Goal: Find specific page/section: Find specific page/section

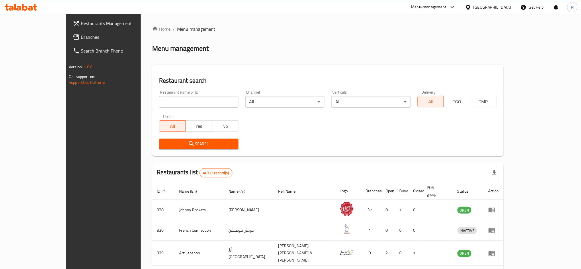
drag, startPoint x: 0, startPoint y: 0, endPoint x: 20, endPoint y: 36, distance: 40.7
click at [81, 36] on span "Branches" at bounding box center [120, 37] width 78 height 7
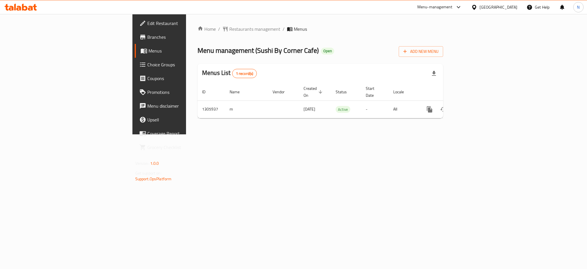
click at [484, 8] on div "[GEOGRAPHIC_DATA]" at bounding box center [499, 7] width 38 height 6
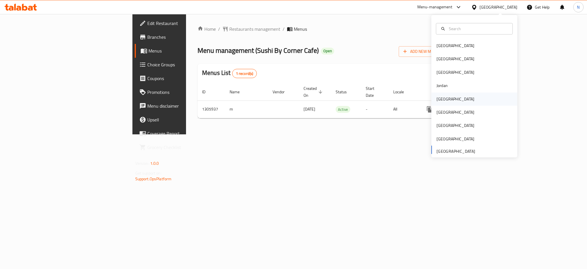
click at [453, 95] on div "Kuwait" at bounding box center [475, 98] width 86 height 13
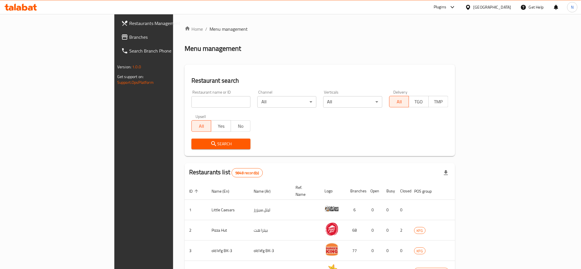
click at [129, 34] on span "Branches" at bounding box center [168, 37] width 78 height 7
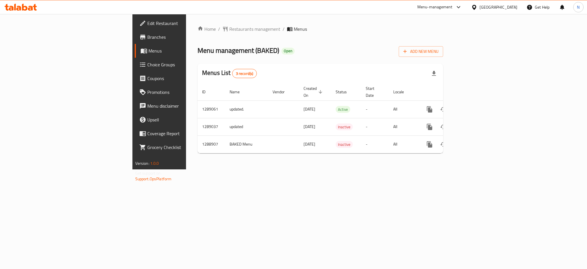
click at [510, 9] on div "Kuwait" at bounding box center [499, 7] width 38 height 6
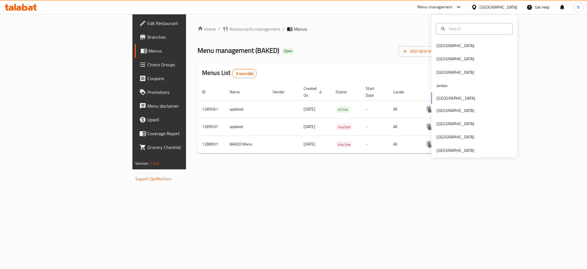
click at [423, 60] on div "Home / Restaurants management / Menus Menu management ( BAKED ) Open Add New Me…" at bounding box center [321, 92] width 246 height 132
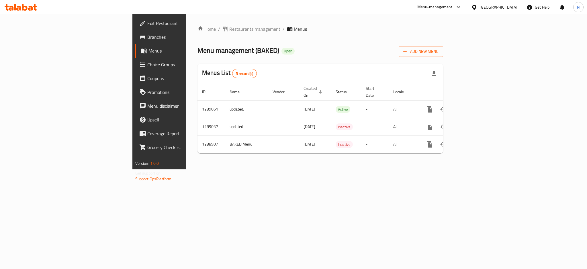
click at [512, 8] on div "[GEOGRAPHIC_DATA]" at bounding box center [499, 7] width 38 height 6
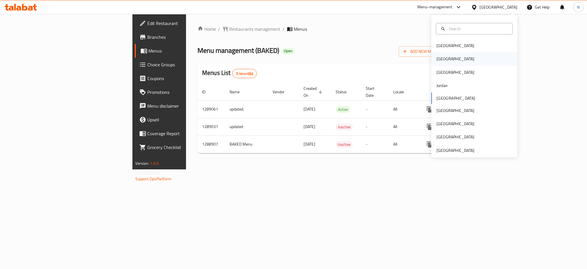
click at [442, 58] on div "[GEOGRAPHIC_DATA]" at bounding box center [455, 58] width 47 height 13
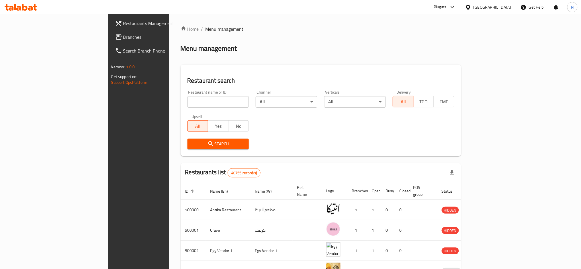
click at [123, 34] on span "Branches" at bounding box center [162, 37] width 78 height 7
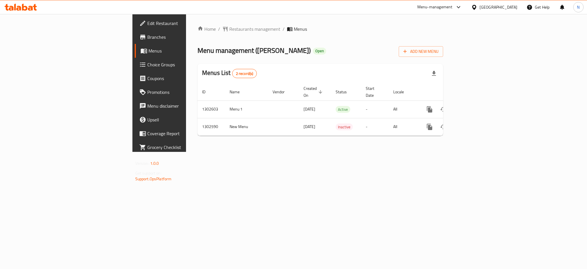
click at [147, 65] on span "Choice Groups" at bounding box center [186, 64] width 79 height 7
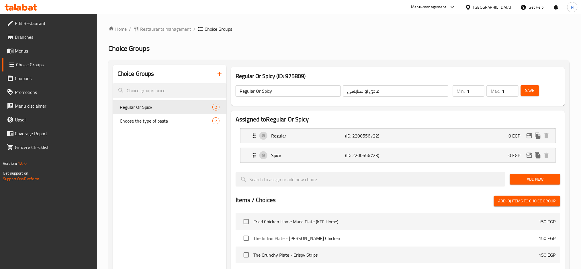
type input "1"
click at [479, 89] on input "1" at bounding box center [475, 90] width 17 height 11
click at [526, 96] on div "Save" at bounding box center [537, 91] width 35 height 14
click at [531, 93] on span "Save" at bounding box center [530, 90] width 9 height 7
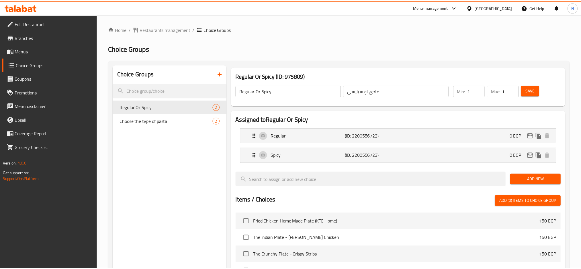
scroll to position [166, 0]
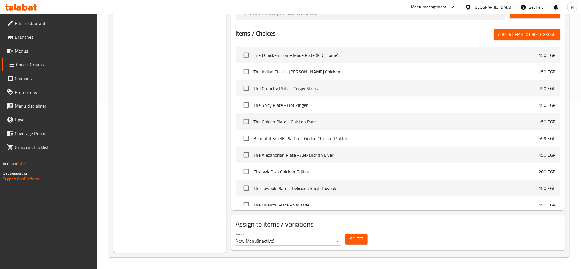
click at [502, 5] on div "Egypt" at bounding box center [493, 7] width 38 height 6
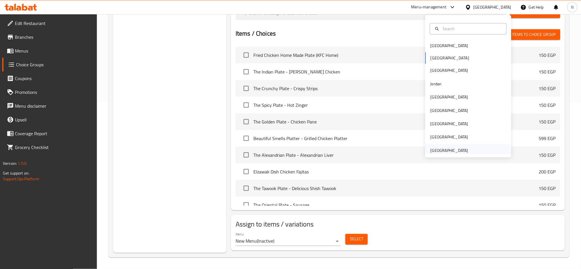
click at [433, 149] on div "United Arab Emirates" at bounding box center [450, 150] width 38 height 6
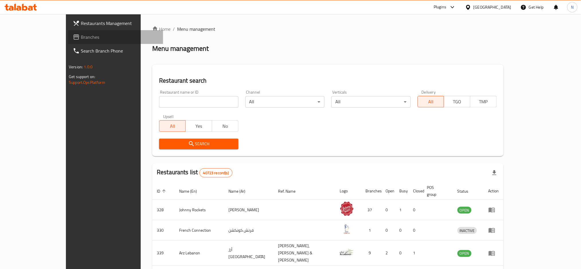
click at [81, 38] on span "Branches" at bounding box center [120, 37] width 78 height 7
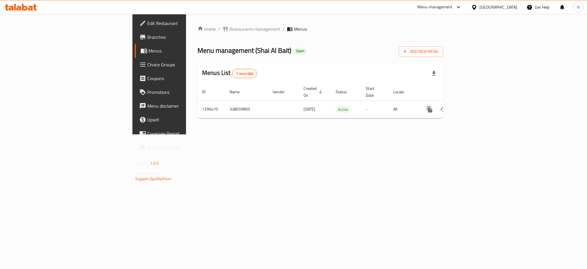
click at [490, 6] on div "[GEOGRAPHIC_DATA]" at bounding box center [499, 7] width 38 height 6
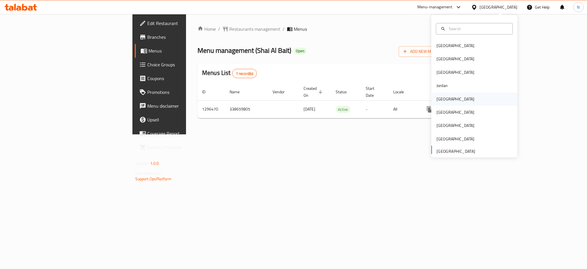
click at [440, 100] on div "[GEOGRAPHIC_DATA]" at bounding box center [456, 99] width 38 height 6
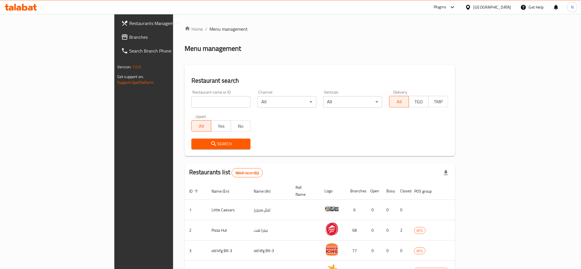
click at [129, 37] on span "Branches" at bounding box center [168, 37] width 78 height 7
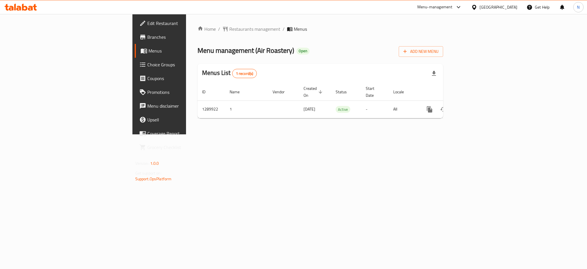
click at [476, 6] on icon at bounding box center [474, 7] width 4 height 5
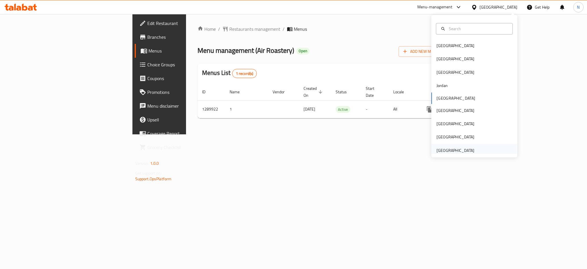
click at [444, 149] on div "[GEOGRAPHIC_DATA]" at bounding box center [456, 150] width 38 height 6
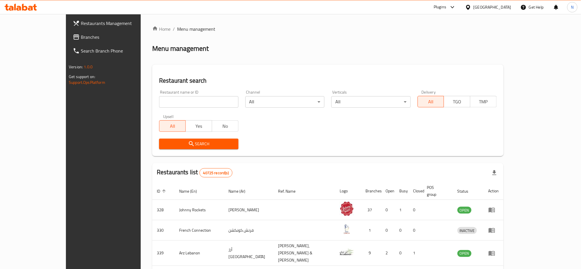
click at [81, 40] on span "Branches" at bounding box center [120, 37] width 78 height 7
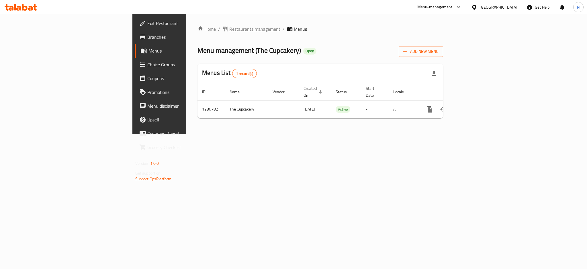
click at [229, 31] on span "Restaurants management" at bounding box center [254, 29] width 51 height 7
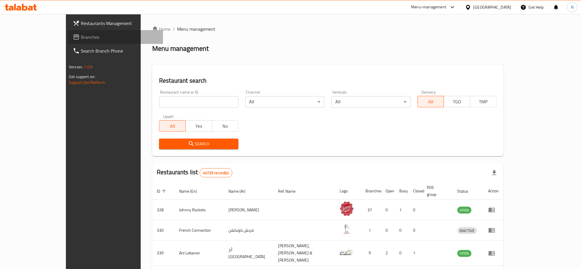
click at [81, 38] on span "Branches" at bounding box center [120, 37] width 78 height 7
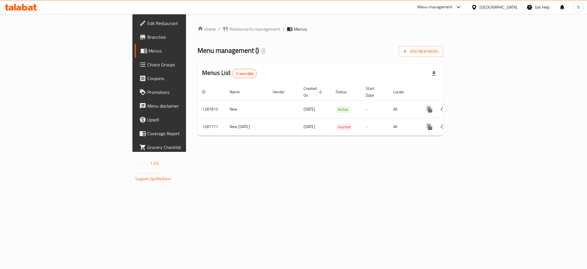
click at [147, 23] on span "Edit Restaurant" at bounding box center [186, 23] width 79 height 7
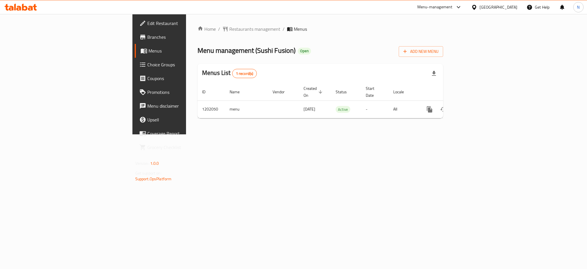
click at [490, 7] on div "[GEOGRAPHIC_DATA]" at bounding box center [499, 7] width 38 height 6
click at [445, 129] on div "Qatar" at bounding box center [475, 125] width 86 height 13
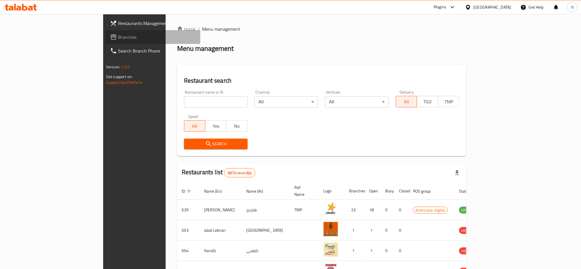
click at [110, 40] on icon at bounding box center [113, 37] width 7 height 7
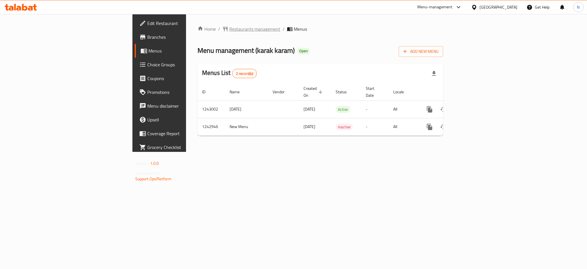
click at [229, 31] on span "Restaurants management" at bounding box center [254, 29] width 51 height 7
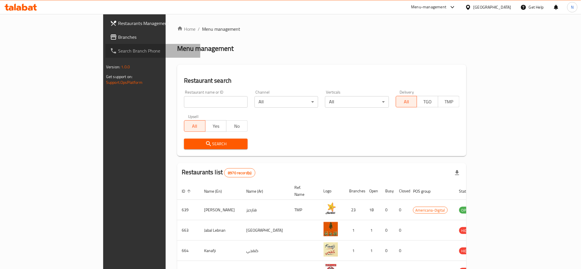
click at [106, 44] on link "Search Branch Phone" at bounding box center [153, 51] width 95 height 14
